Goal: Transaction & Acquisition: Download file/media

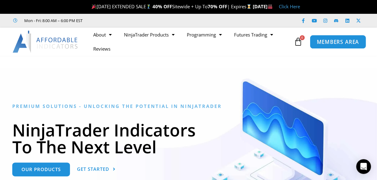
click at [320, 41] on span "MEMBERS AREA" at bounding box center [338, 41] width 42 height 5
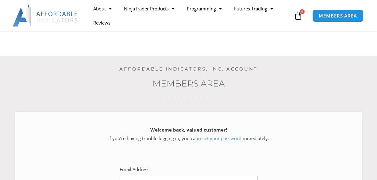
scroll to position [94, 0]
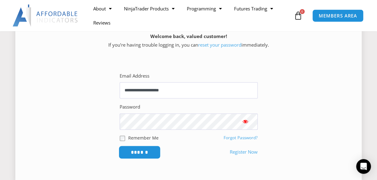
click at [127, 152] on input "******" at bounding box center [140, 152] width 42 height 13
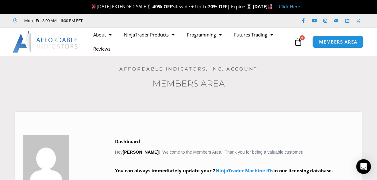
click at [323, 82] on h3 "Members Area" at bounding box center [188, 83] width 347 height 11
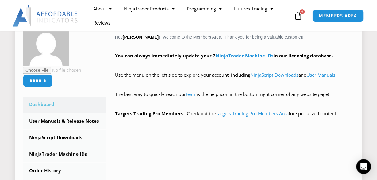
scroll to position [128, 0]
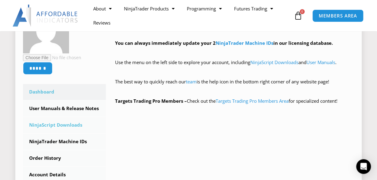
click at [34, 125] on link "NinjaScript Downloads" at bounding box center [64, 125] width 83 height 16
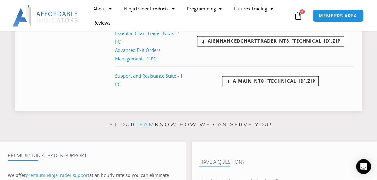
scroll to position [383, 0]
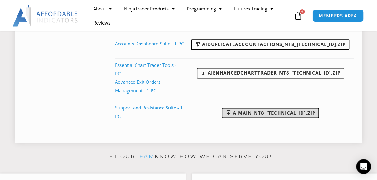
click at [259, 108] on link "AIMain_NT8_24.9.24.1.zip" at bounding box center [270, 113] width 97 height 10
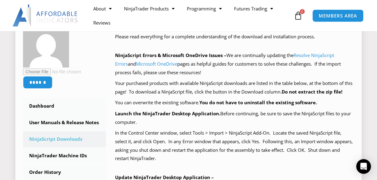
scroll to position [96, 0]
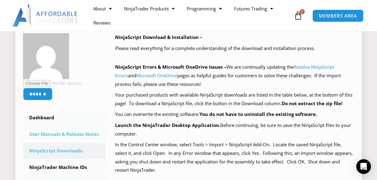
click at [54, 136] on link "User Manuals & Release Notes" at bounding box center [64, 134] width 83 height 16
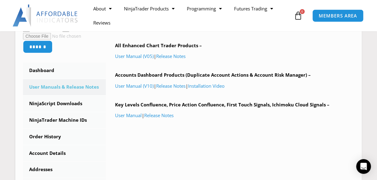
scroll to position [160, 0]
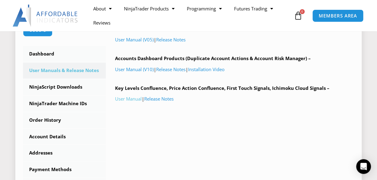
click at [130, 100] on link "User Manual" at bounding box center [128, 99] width 27 height 6
